Goal: Find specific page/section: Find specific page/section

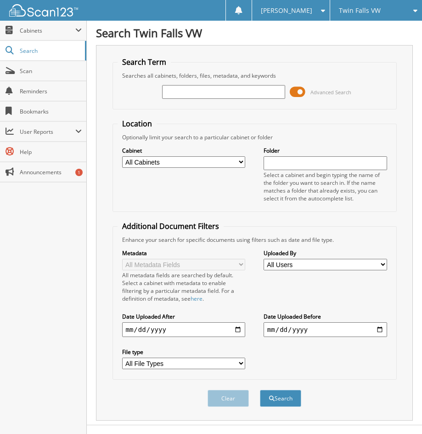
click at [185, 96] on input "text" at bounding box center [224, 92] width 124 height 14
type input "T008323"
click at [304, 87] on span at bounding box center [298, 92] width 16 height 14
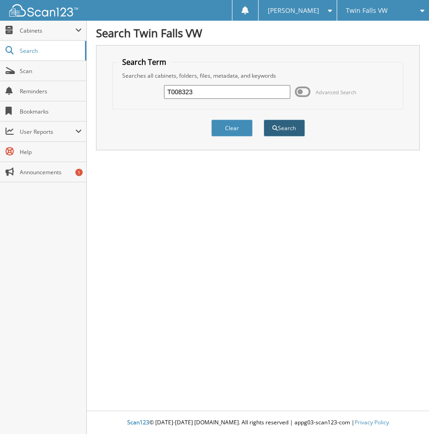
click at [280, 127] on button "Search" at bounding box center [284, 127] width 41 height 17
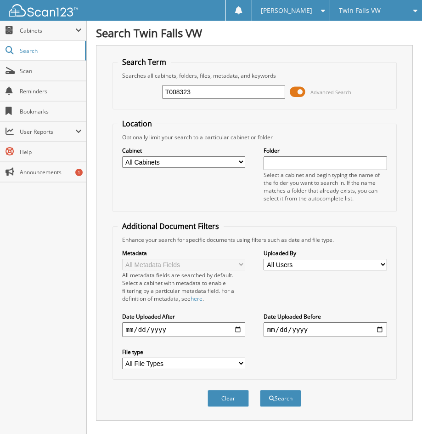
click at [304, 89] on span at bounding box center [298, 92] width 16 height 14
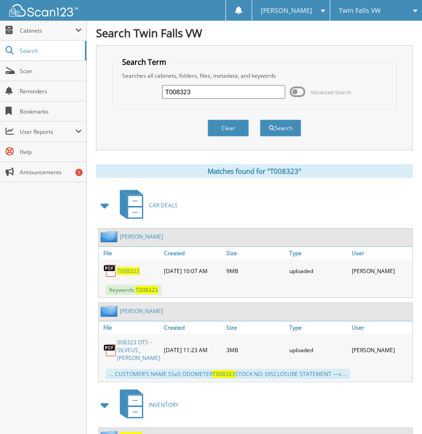
click at [119, 267] on span "T008323" at bounding box center [128, 271] width 23 height 8
